Goal: Information Seeking & Learning: Learn about a topic

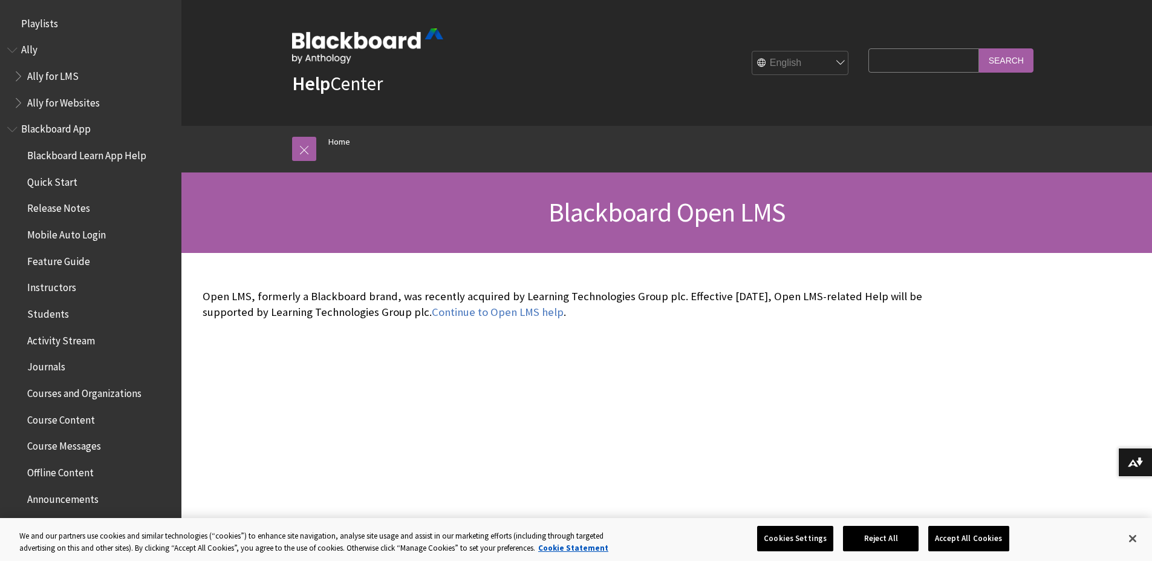
click at [397, 73] on p "Help Center" at bounding box center [367, 62] width 151 height 68
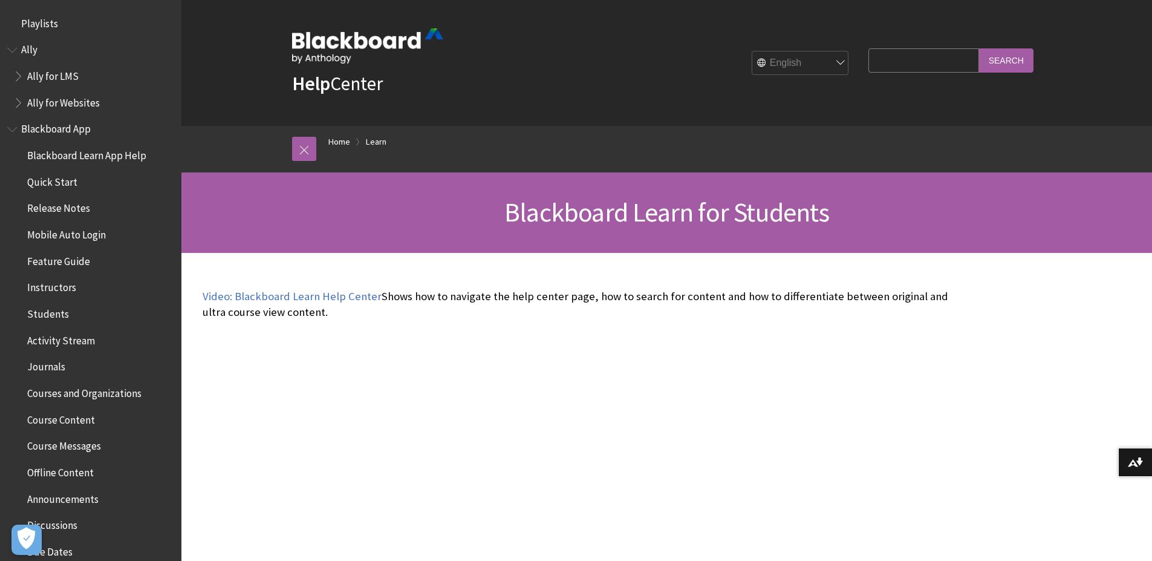
scroll to position [1165, 0]
